Goal: Information Seeking & Learning: Learn about a topic

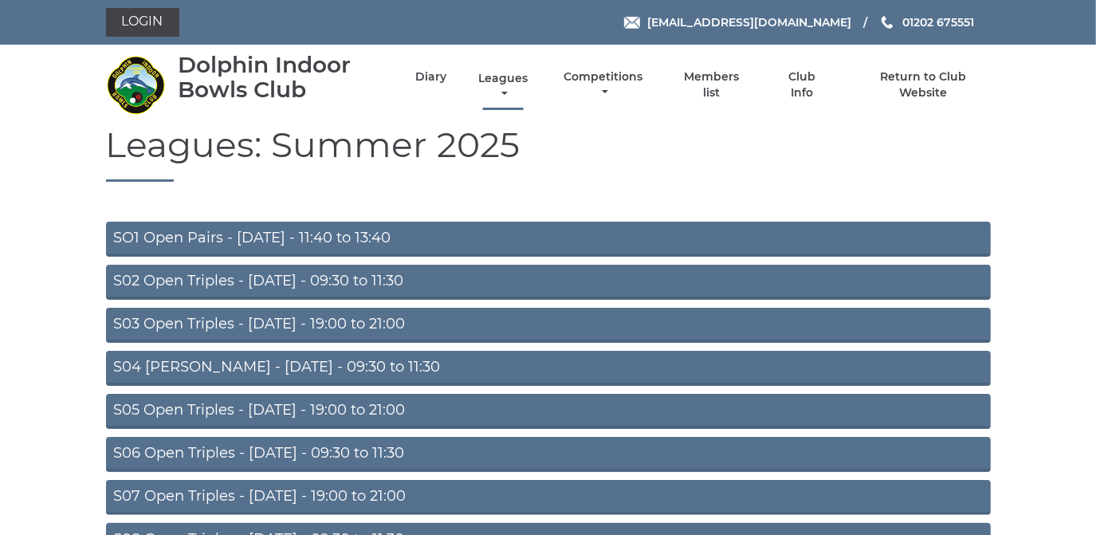
click at [489, 75] on link "Leagues" at bounding box center [502, 86] width 57 height 31
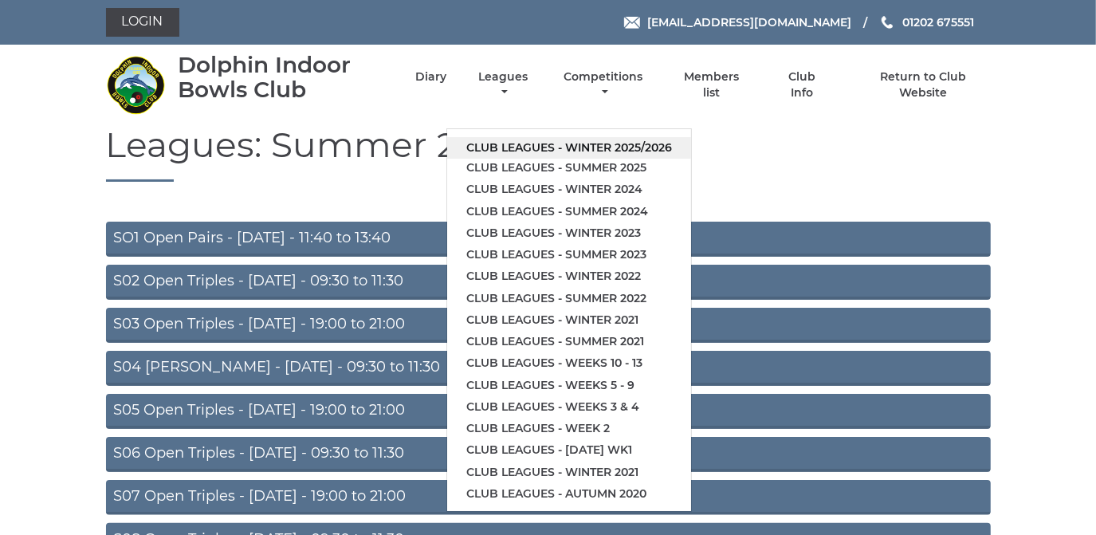
click at [511, 143] on link "Club leagues - Winter 2025/2026" at bounding box center [569, 148] width 244 height 22
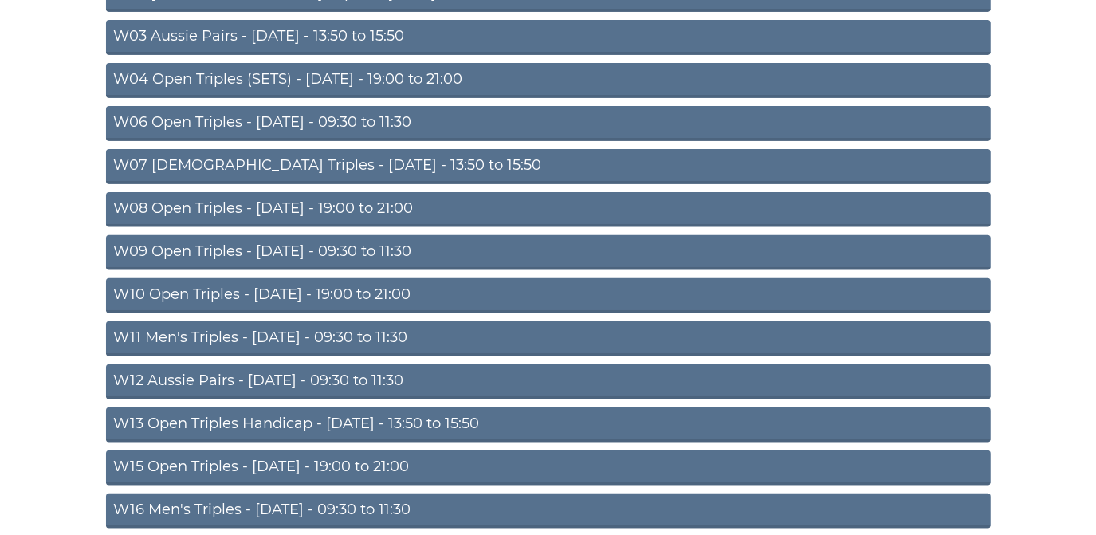
scroll to position [289, 0]
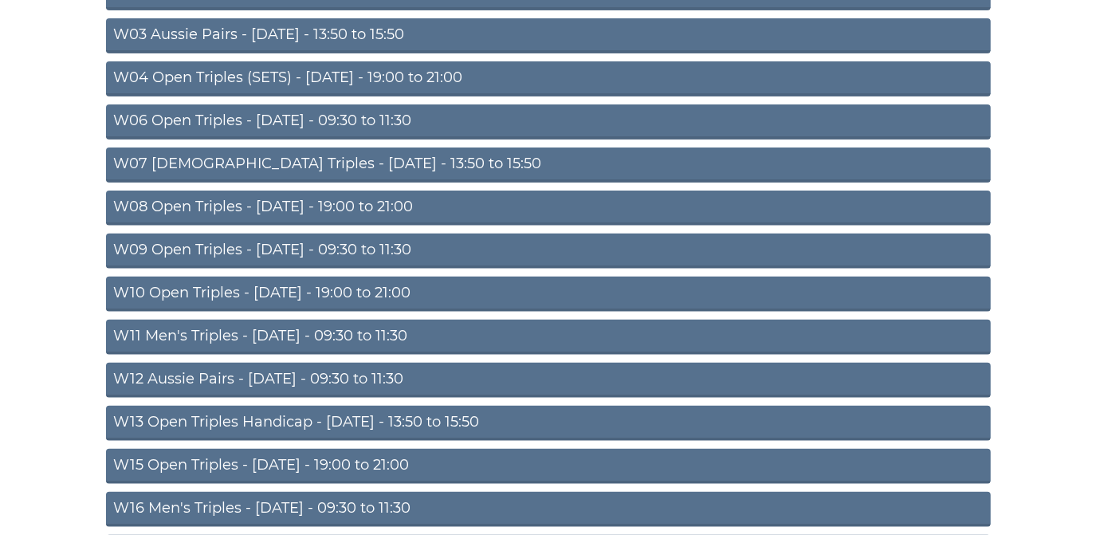
click at [359, 242] on link "W09 Open Triples - Wednesday - 09:30 to 11:30" at bounding box center [548, 250] width 885 height 35
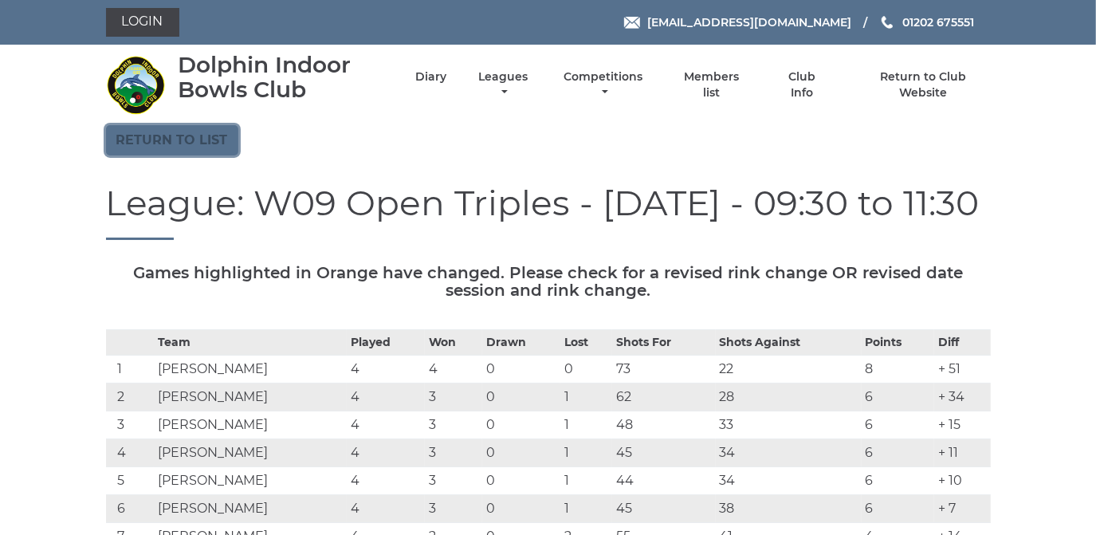
click at [195, 138] on link "Return to list" at bounding box center [172, 140] width 132 height 30
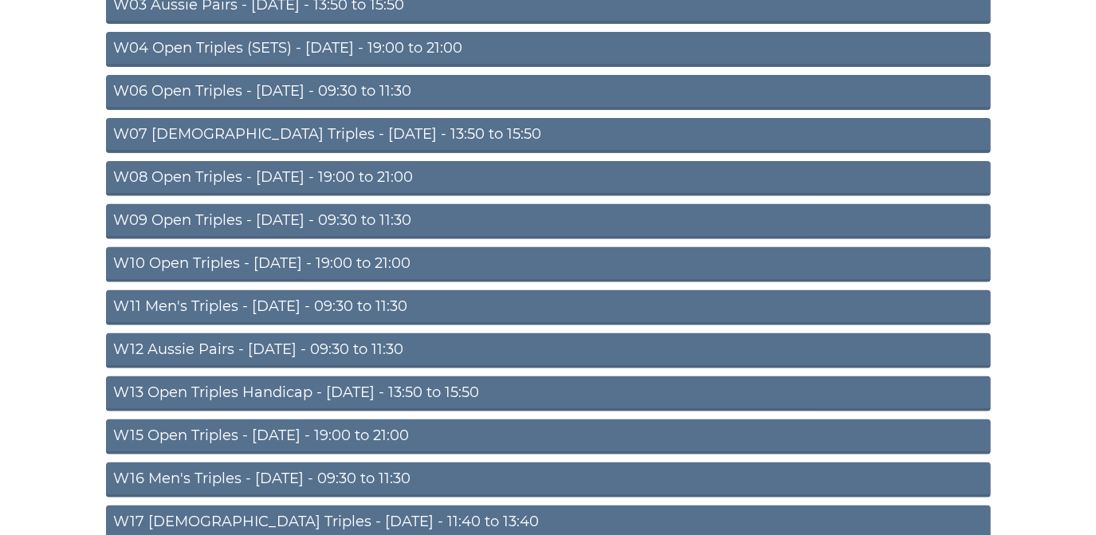
scroll to position [362, 0]
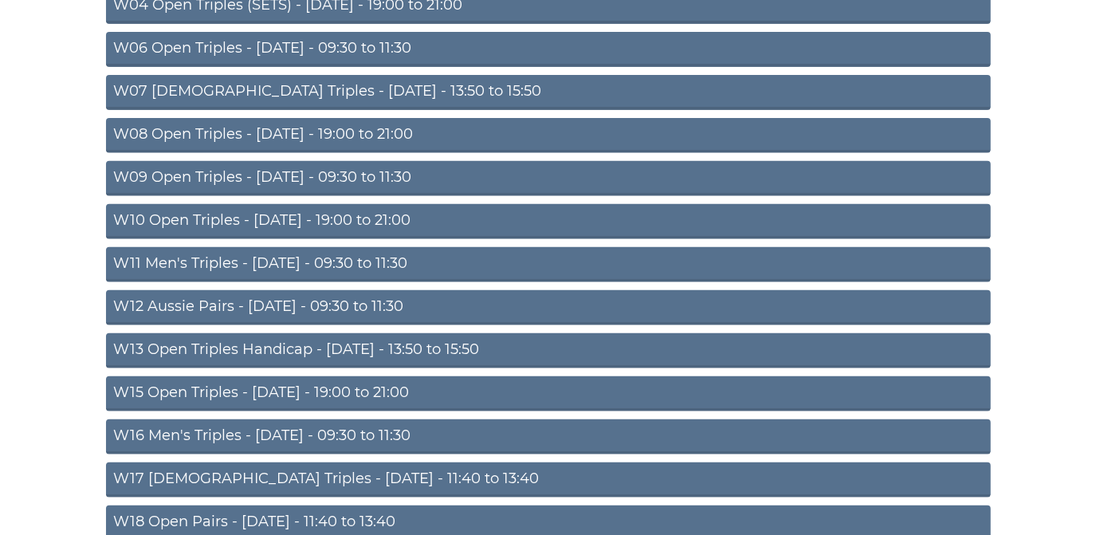
click at [346, 216] on link "W10 Open Triples - [DATE] - 19:00 to 21:00" at bounding box center [548, 221] width 885 height 35
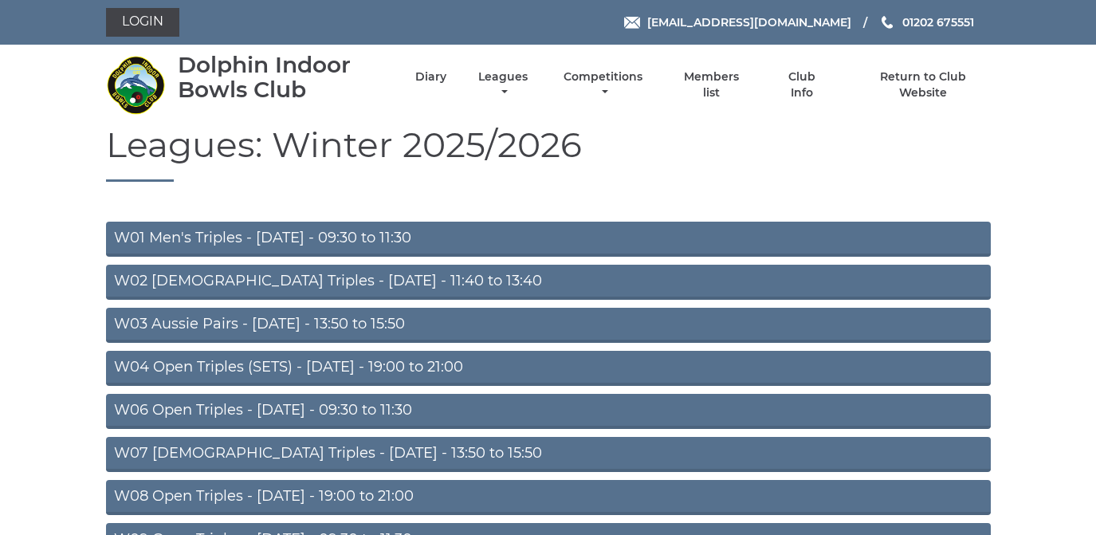
scroll to position [362, 0]
